Goal: Information Seeking & Learning: Learn about a topic

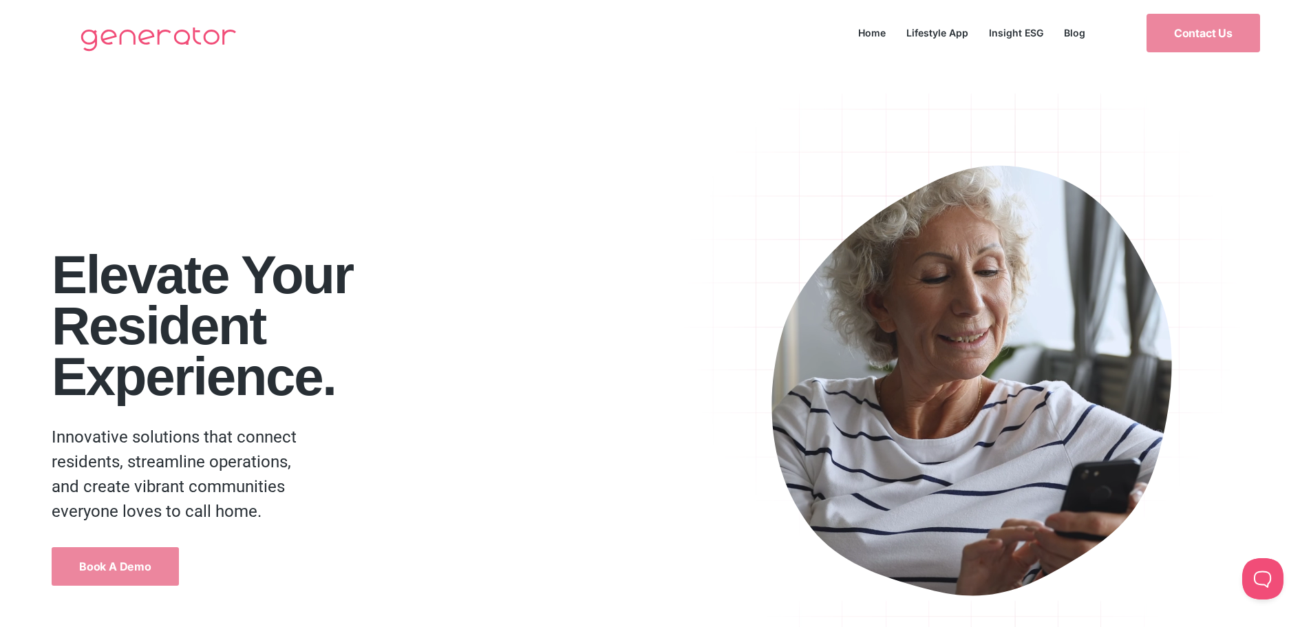
drag, startPoint x: 222, startPoint y: 271, endPoint x: 359, endPoint y: 328, distance: 149.1
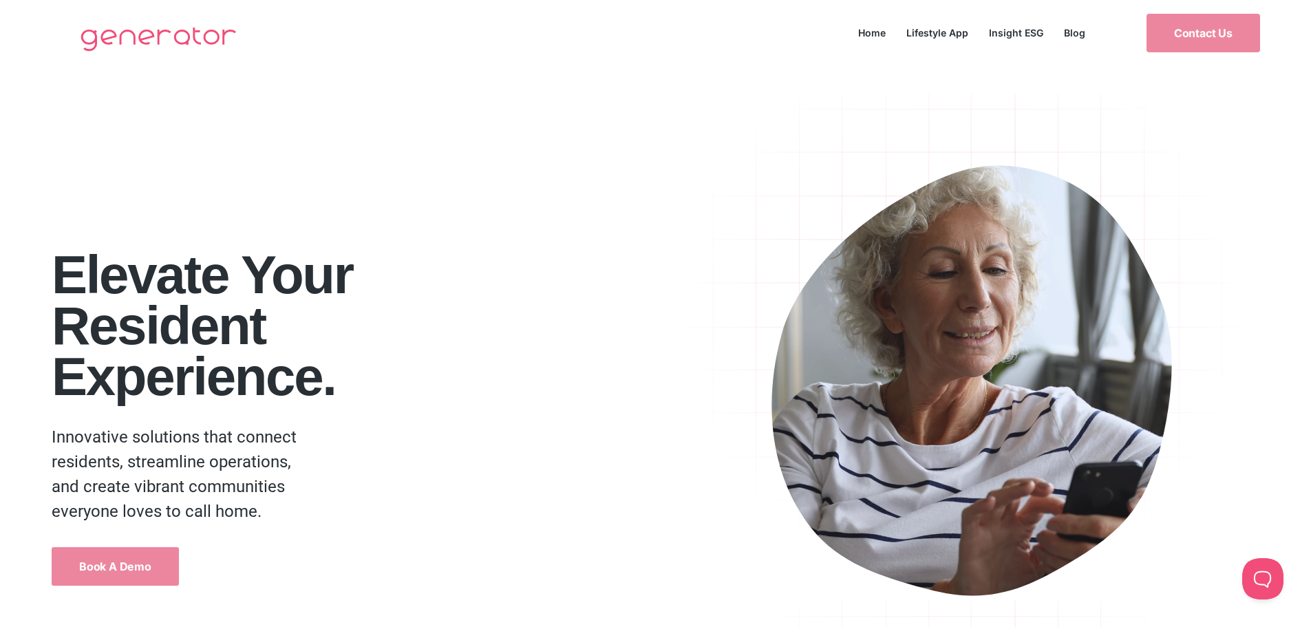
click at [359, 327] on h2 "Elevate your Resident Experience." at bounding box center [361, 325] width 619 height 153
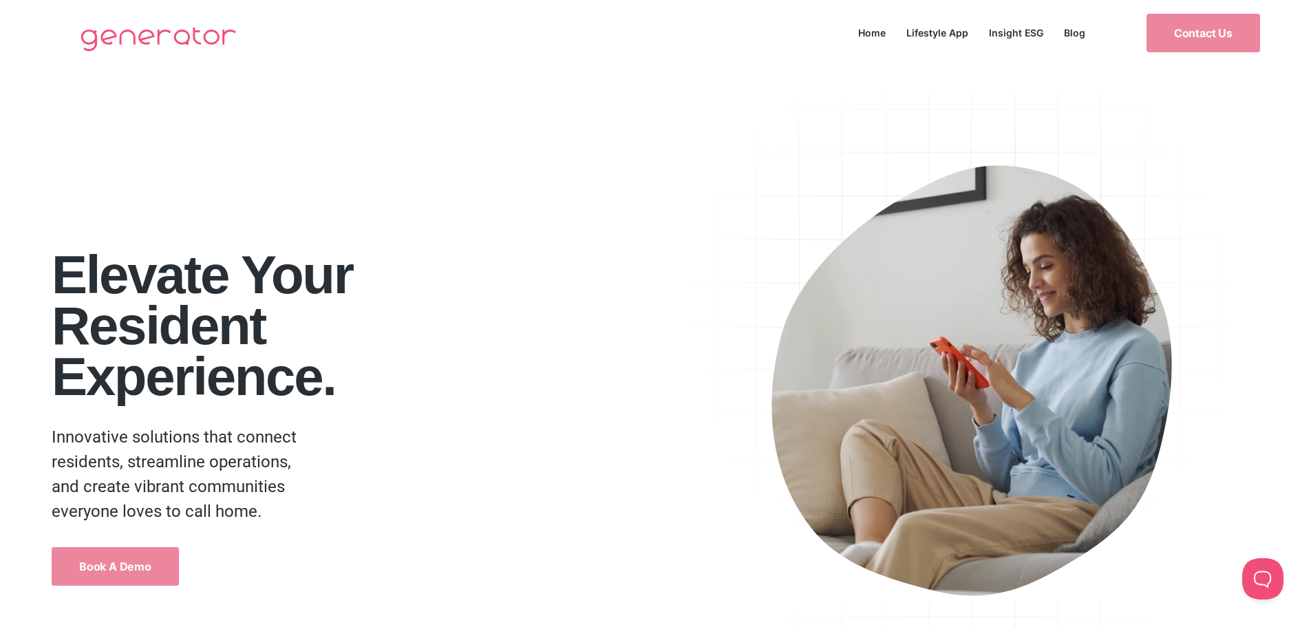
click at [504, 314] on h2 "Elevate your Resident Experience." at bounding box center [361, 325] width 619 height 153
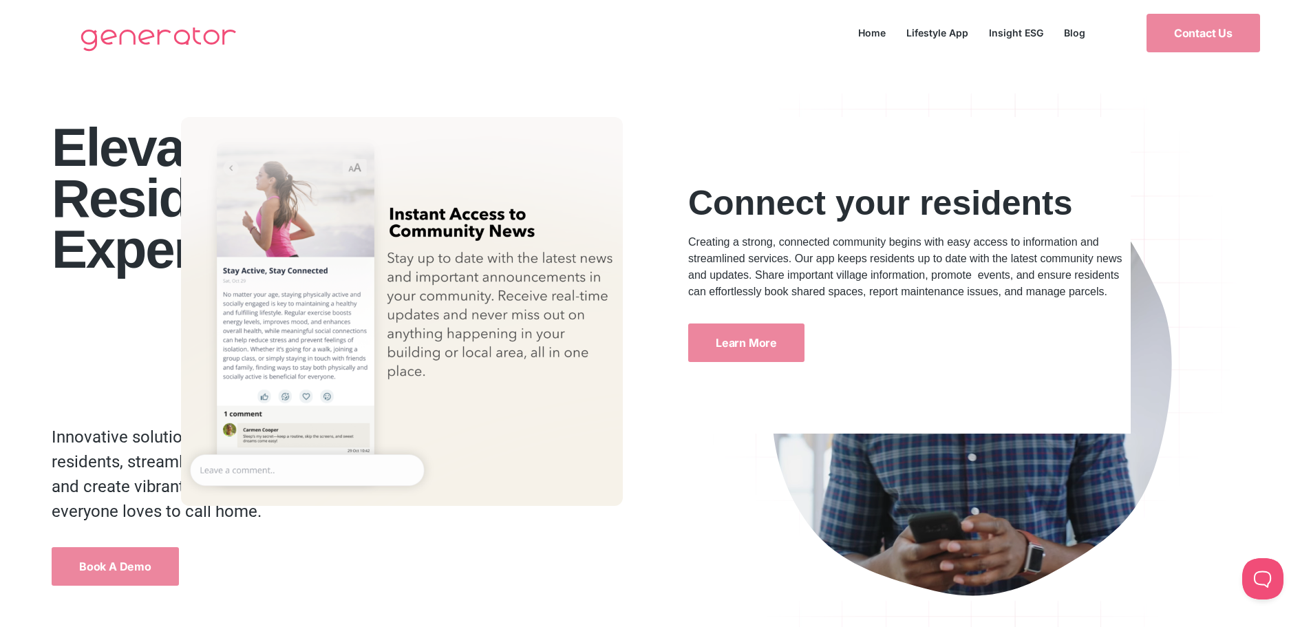
drag, startPoint x: 599, startPoint y: 355, endPoint x: 580, endPoint y: -6, distance: 360.5
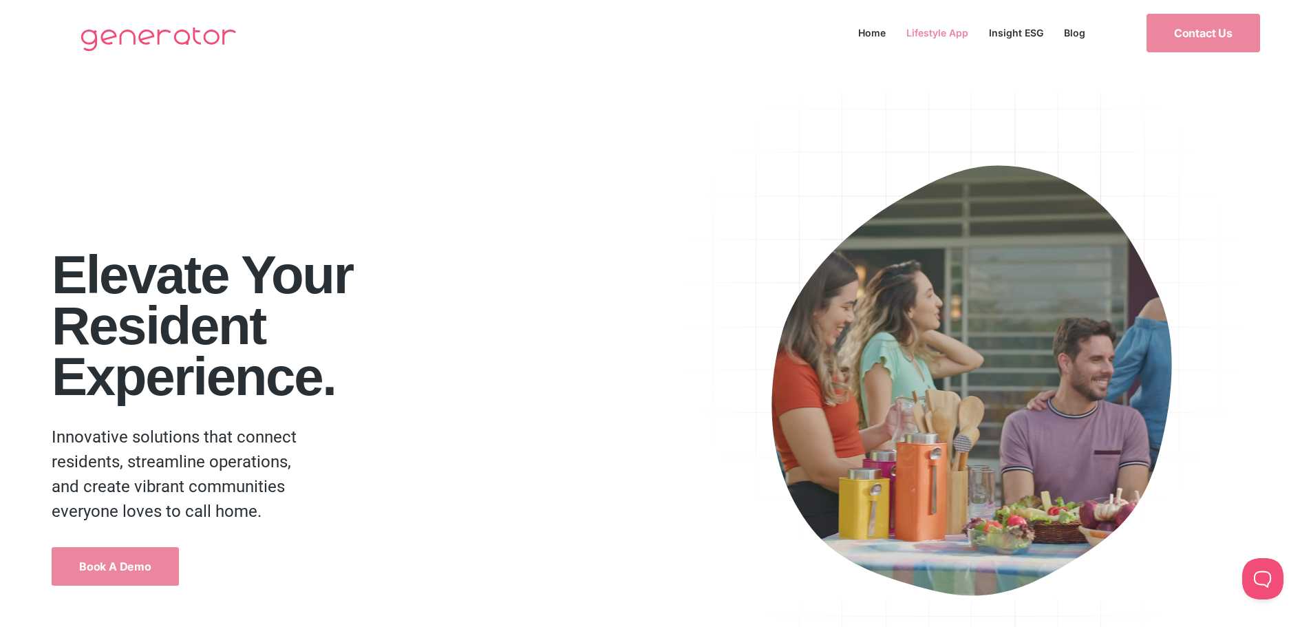
click at [953, 28] on link "Lifestyle App" at bounding box center [937, 32] width 83 height 19
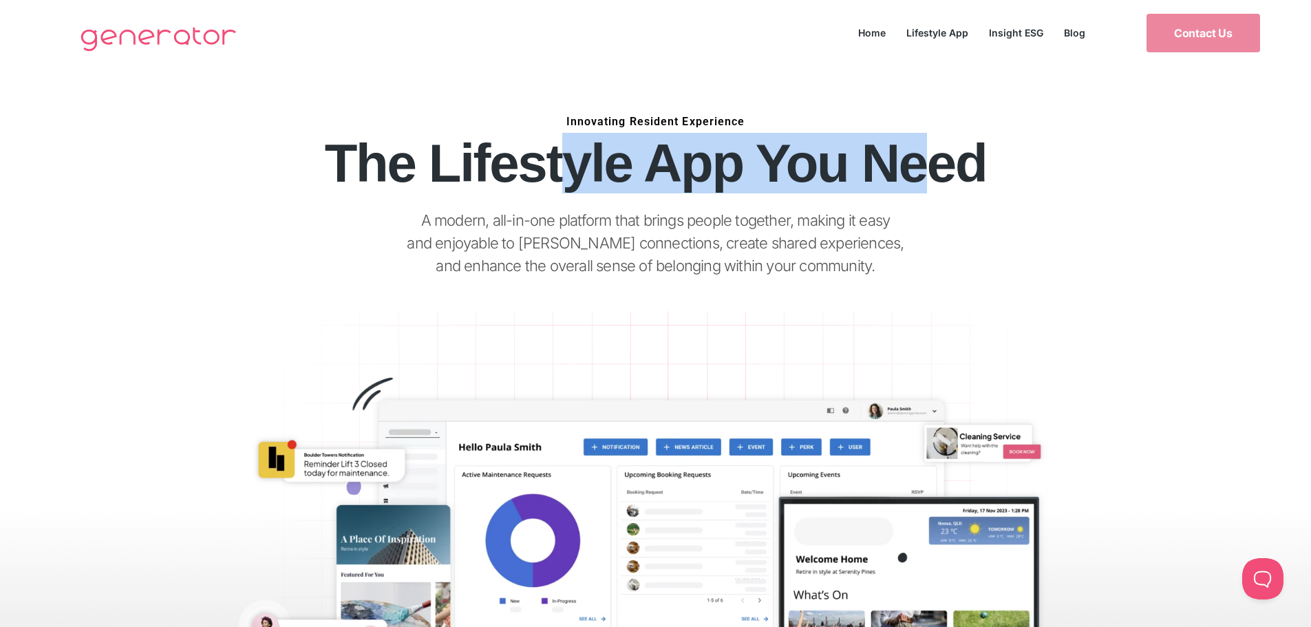
click at [923, 167] on h1 "The Lifestyle App You Need" at bounding box center [655, 163] width 1035 height 51
click at [909, 178] on h1 "The Lifestyle App You Need" at bounding box center [655, 163] width 1035 height 51
